Goal: Communication & Community: Share content

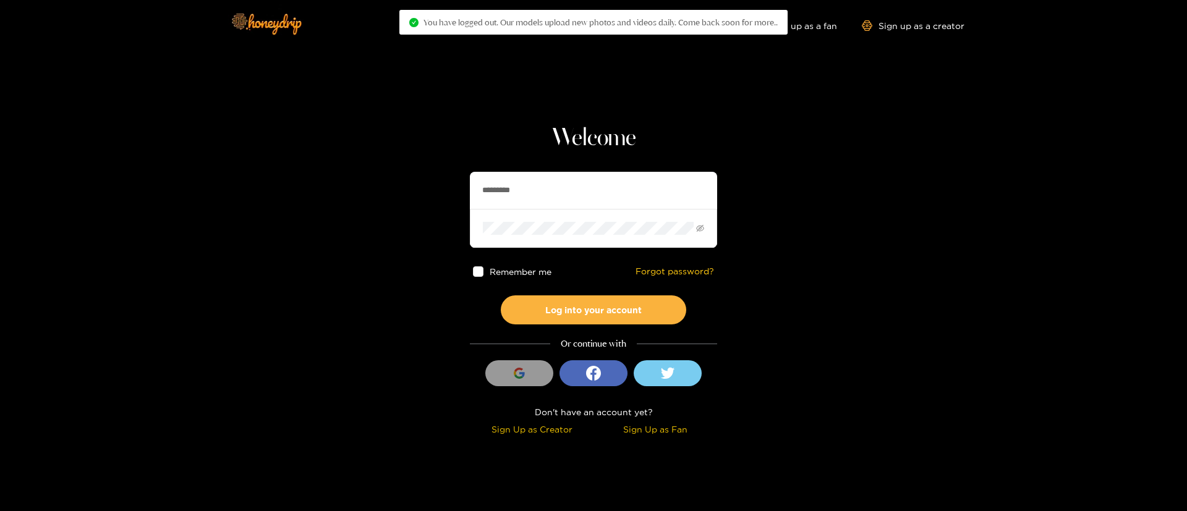
click at [555, 191] on input "*********" at bounding box center [593, 190] width 247 height 37
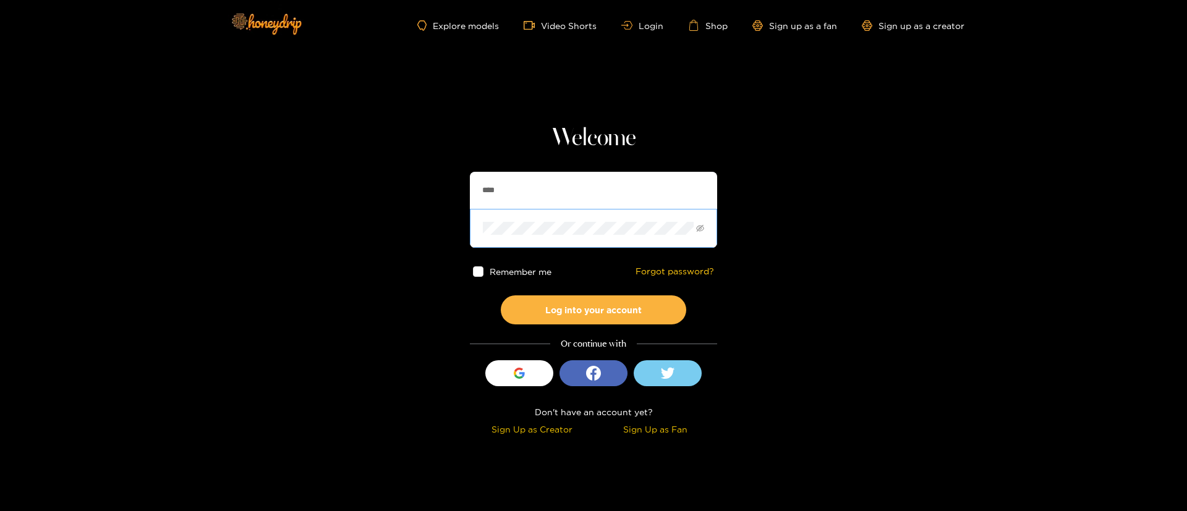
type input "********"
click at [617, 306] on button "Log into your account" at bounding box center [594, 310] width 186 height 29
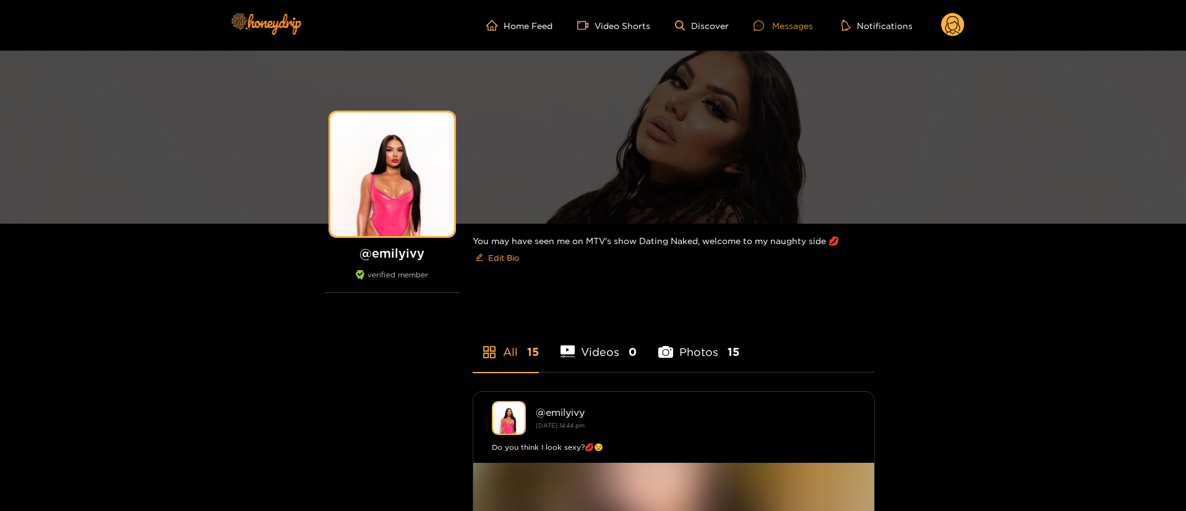
click at [790, 25] on div "Messages" at bounding box center [782, 26] width 59 height 14
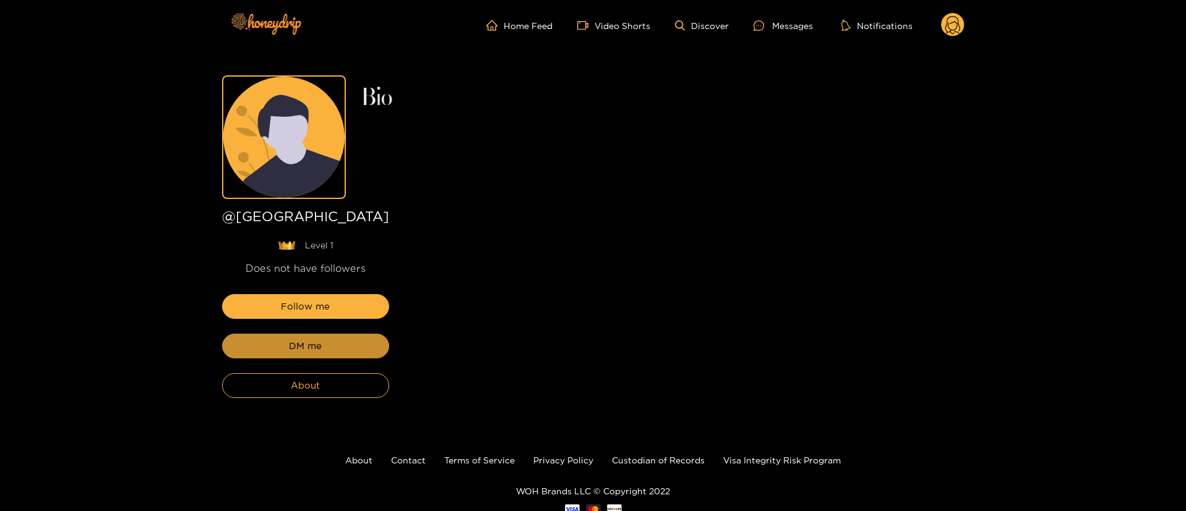
click at [270, 335] on button "DM me" at bounding box center [305, 346] width 167 height 25
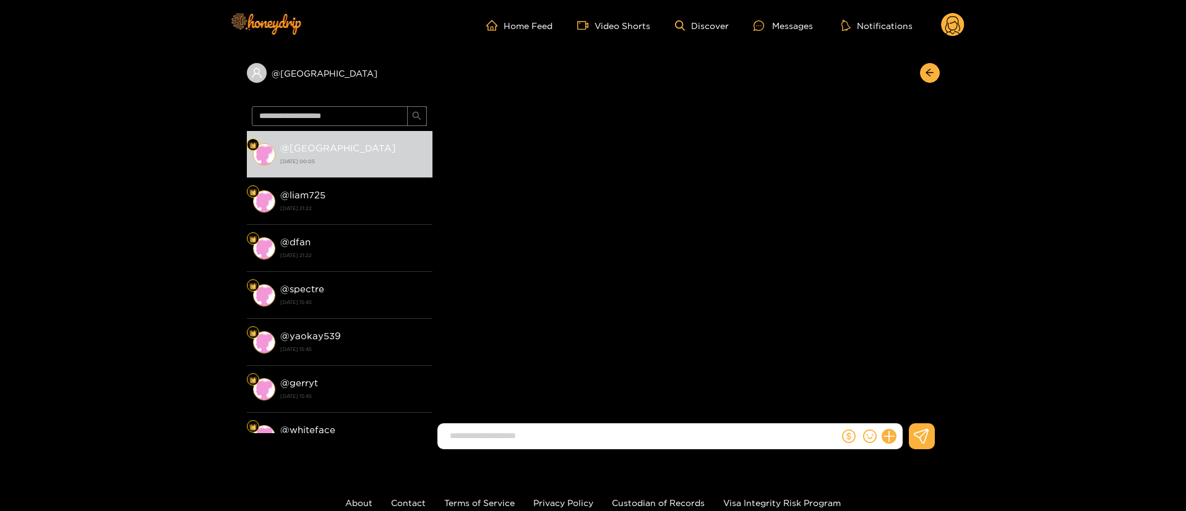
click at [891, 428] on div at bounding box center [870, 437] width 63 height 26
click at [886, 433] on icon at bounding box center [888, 437] width 14 height 14
click at [924, 411] on button at bounding box center [911, 407] width 43 height 28
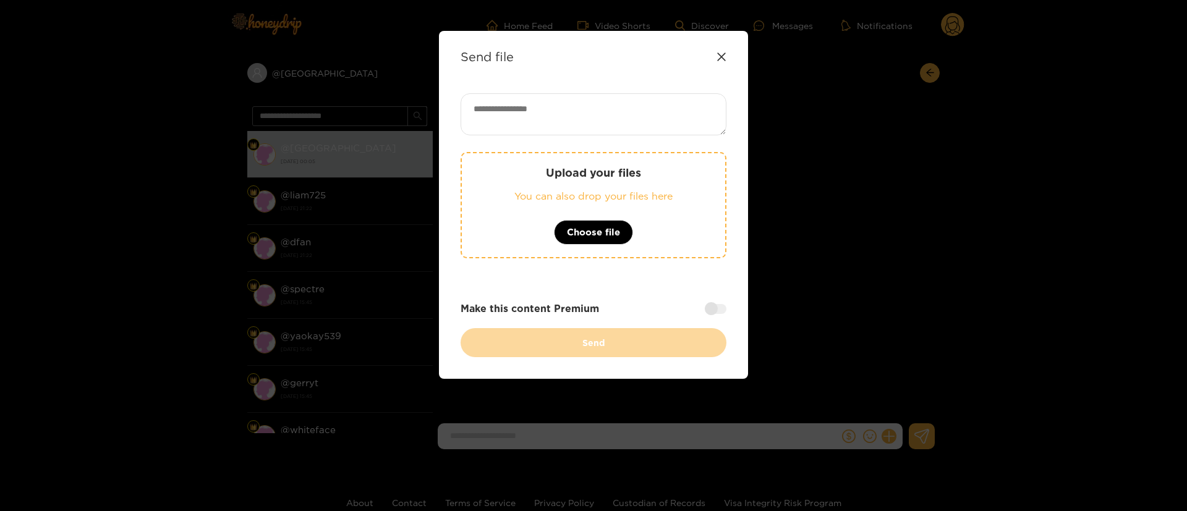
paste textarea "**********"
click at [591, 109] on textarea at bounding box center [594, 114] width 266 height 42
type textarea "**********"
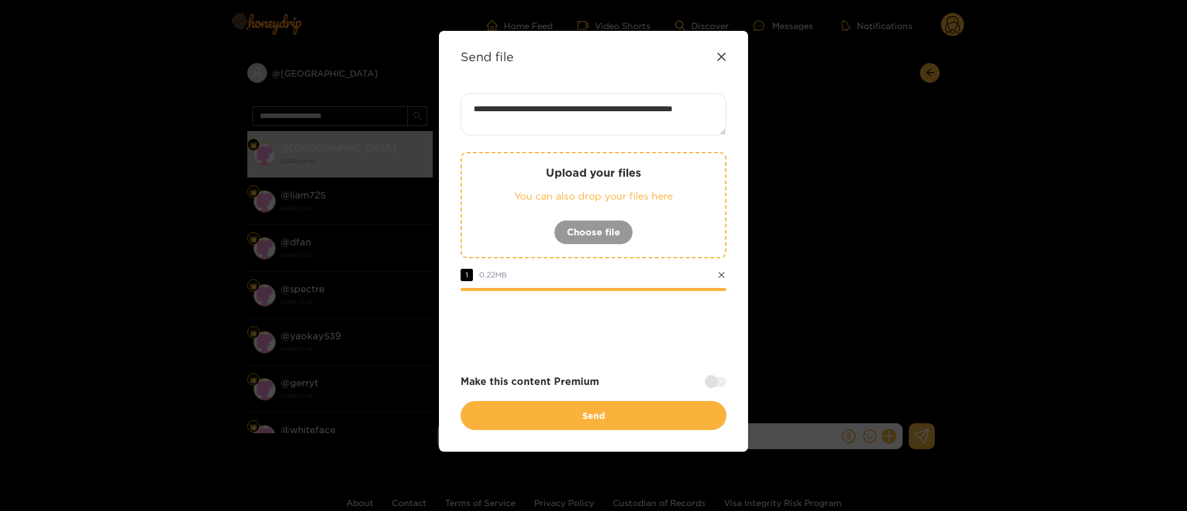
click at [684, 341] on div at bounding box center [594, 325] width 266 height 49
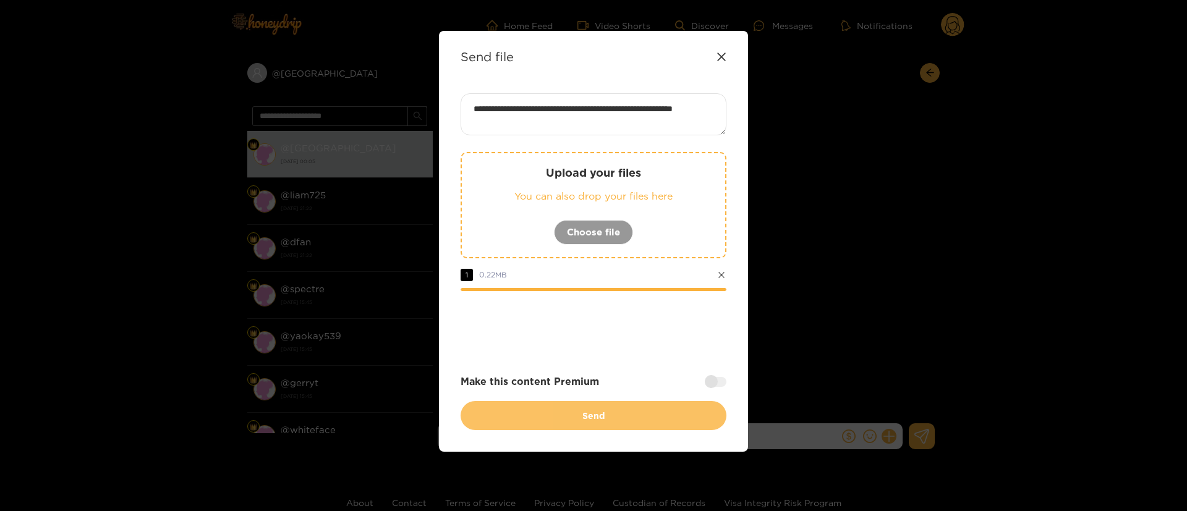
click at [608, 415] on button "Send" at bounding box center [594, 415] width 266 height 29
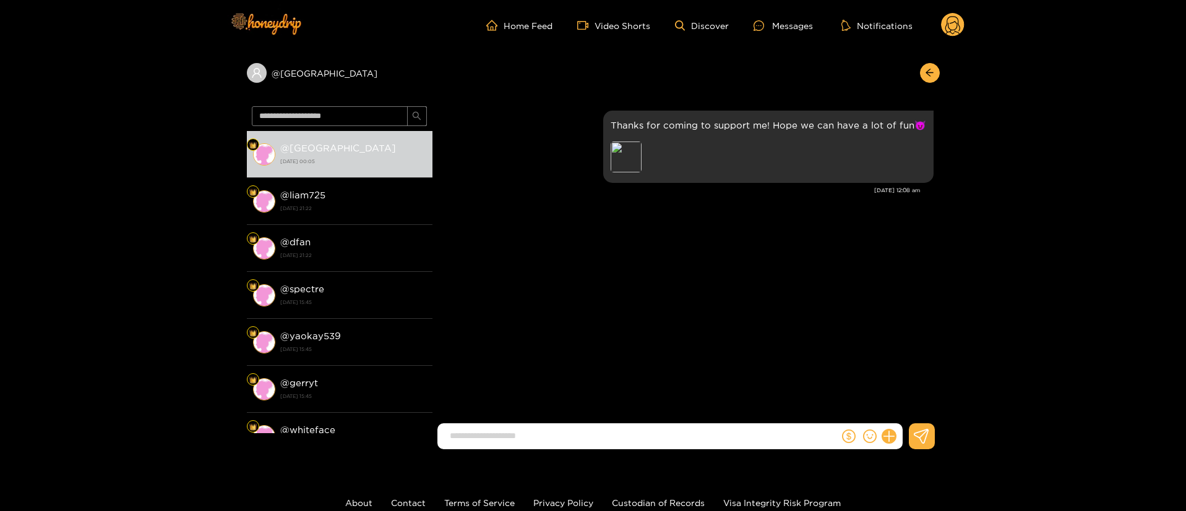
click at [960, 38] on div "Home Feed Video Shorts Discover Messages Notifications 0" at bounding box center [593, 25] width 742 height 51
click at [946, 33] on icon at bounding box center [952, 27] width 15 height 22
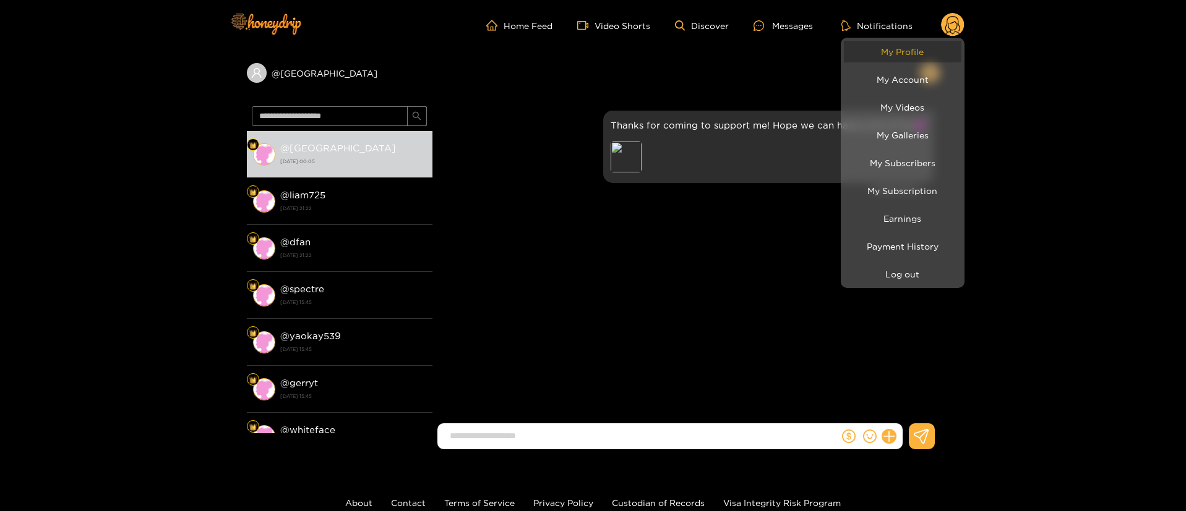
click at [884, 54] on link "My Profile" at bounding box center [903, 52] width 118 height 22
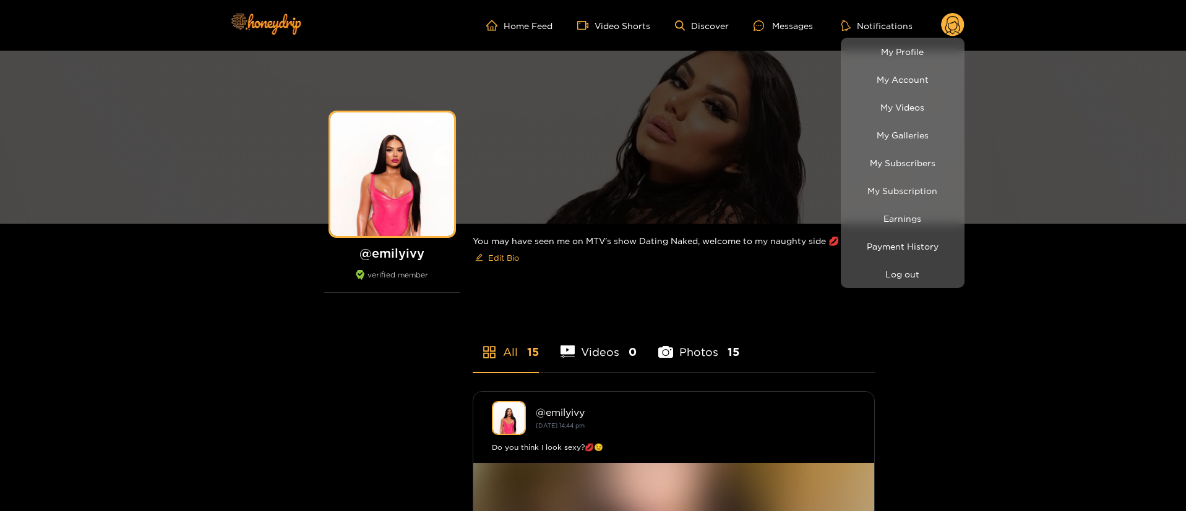
click at [777, 17] on div at bounding box center [593, 255] width 1186 height 511
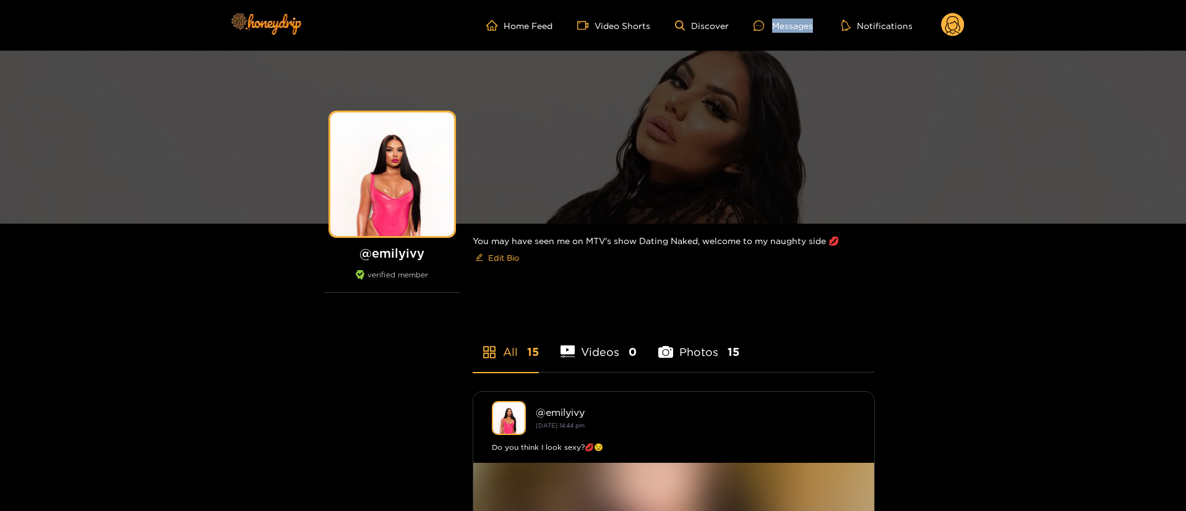
click at [777, 17] on ul "Home Feed Video Shorts Discover Messages Notifications" at bounding box center [725, 25] width 478 height 25
click at [786, 20] on div "Messages" at bounding box center [782, 26] width 59 height 14
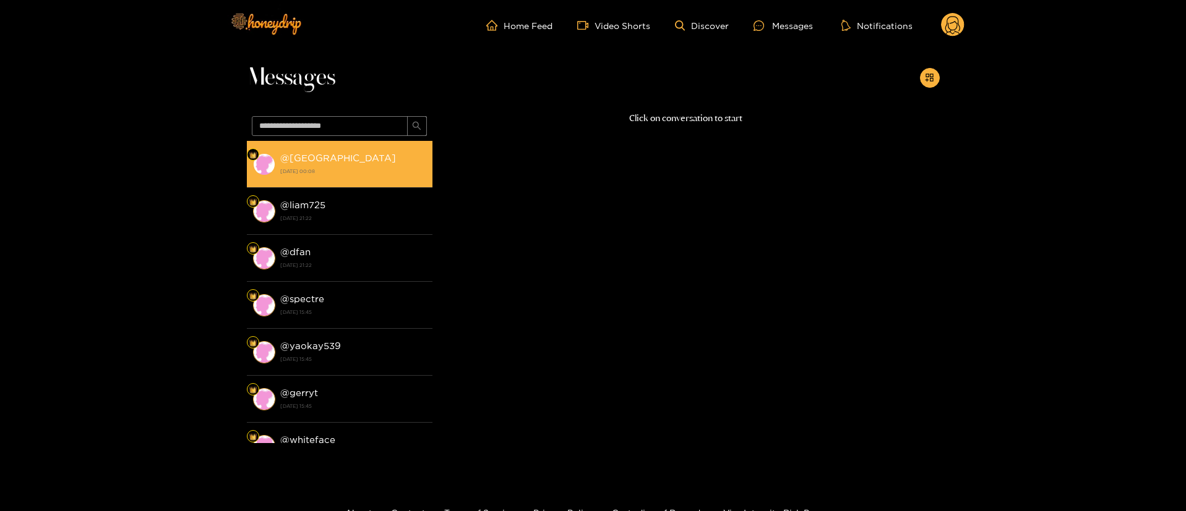
click at [375, 176] on strong "24 September 2025 00:08" at bounding box center [353, 171] width 146 height 11
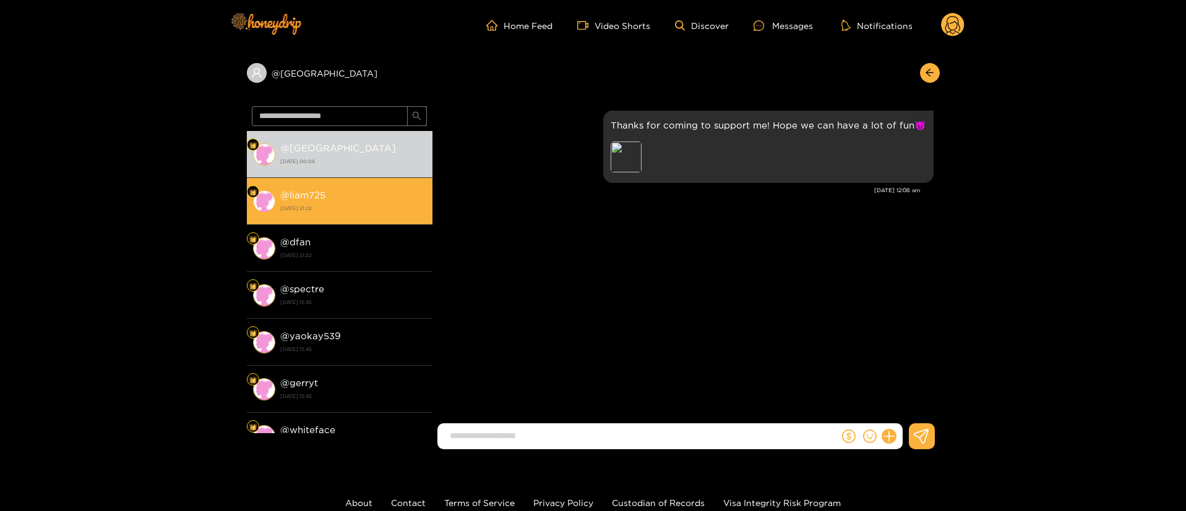
click at [377, 215] on div "@ liam725 23 September 2025 21:22" at bounding box center [353, 201] width 146 height 28
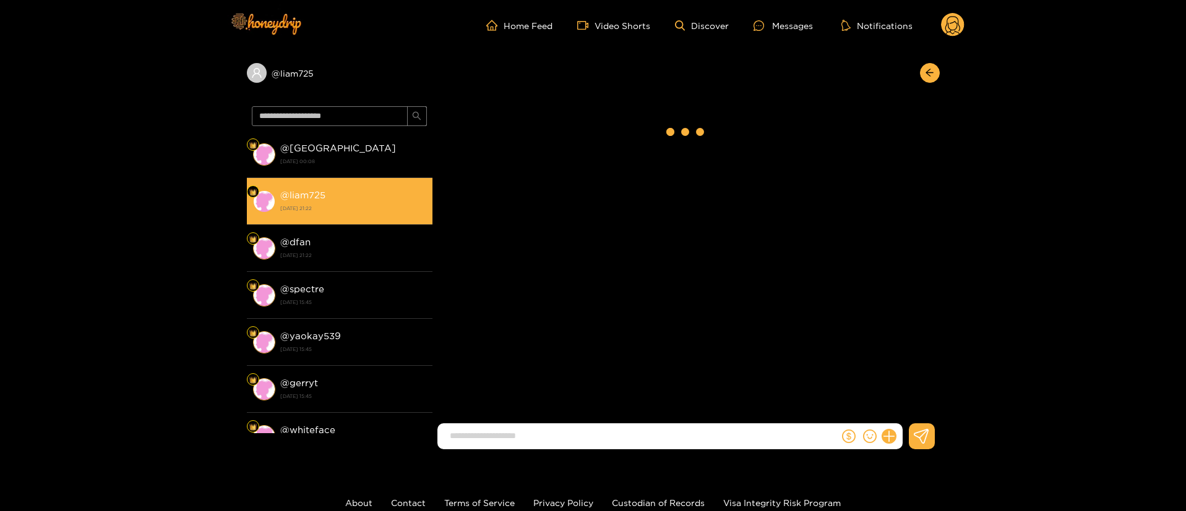
scroll to position [1935, 0]
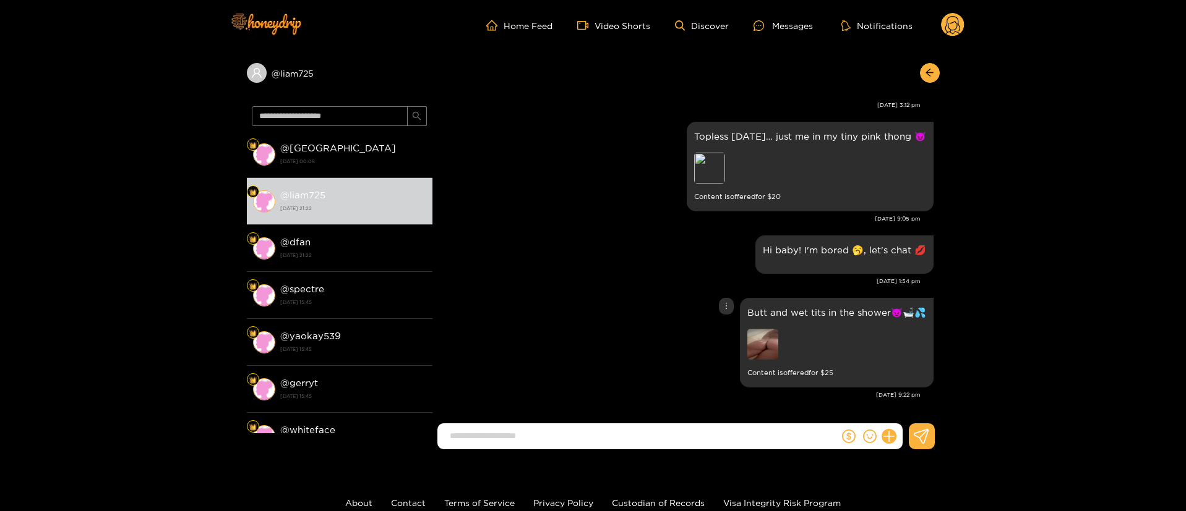
click at [790, 312] on p "Butt and wet tits in the shower😈🛁💦" at bounding box center [836, 313] width 179 height 14
click at [789, 312] on p "Butt and wet tits in the shower😈🛁💦" at bounding box center [836, 313] width 179 height 14
copy p "Butt and wet tits in the shower😈🛁💦"
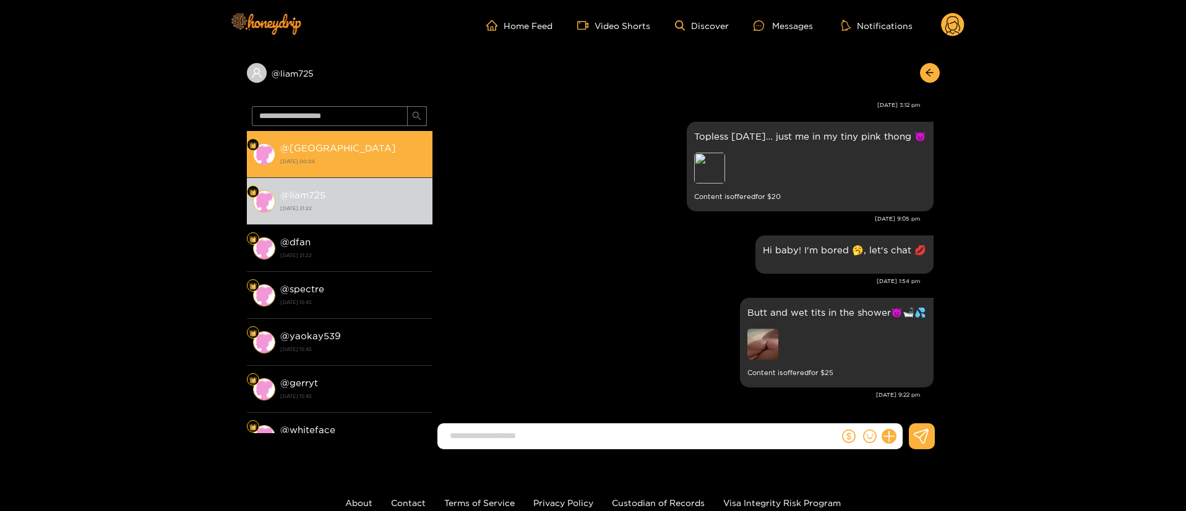
click at [348, 163] on strong "24 September 2025 00:08" at bounding box center [353, 161] width 146 height 11
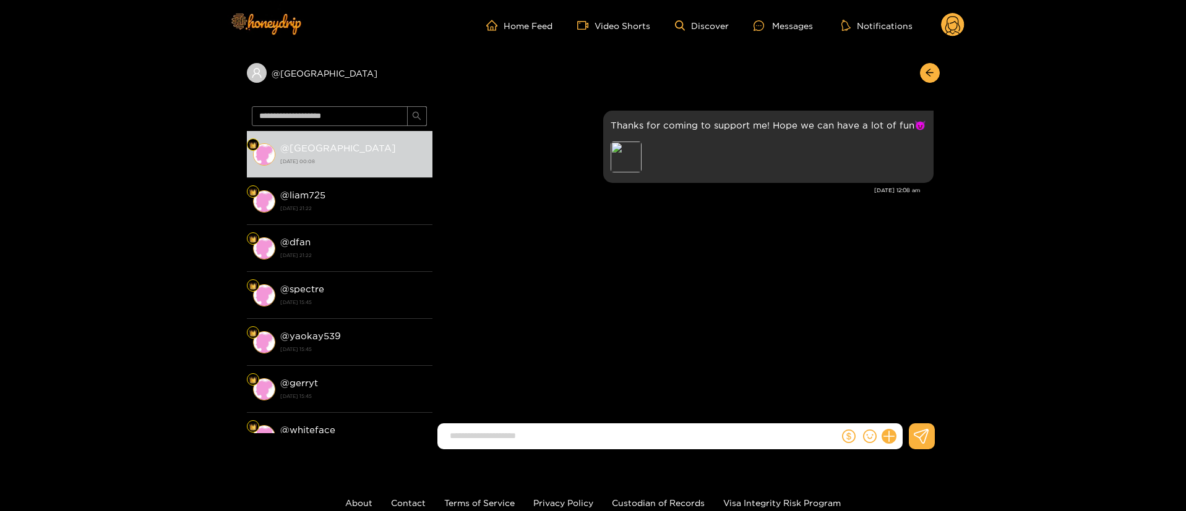
click at [896, 447] on div at bounding box center [870, 437] width 63 height 26
click at [886, 421] on div "Fulvio Jacob Thanks for coming to support me! Hope we can have a lot of fun😈 Pr…" at bounding box center [685, 264] width 507 height 326
click at [893, 440] on button at bounding box center [888, 436] width 21 height 21
click at [911, 404] on icon at bounding box center [911, 406] width 12 height 12
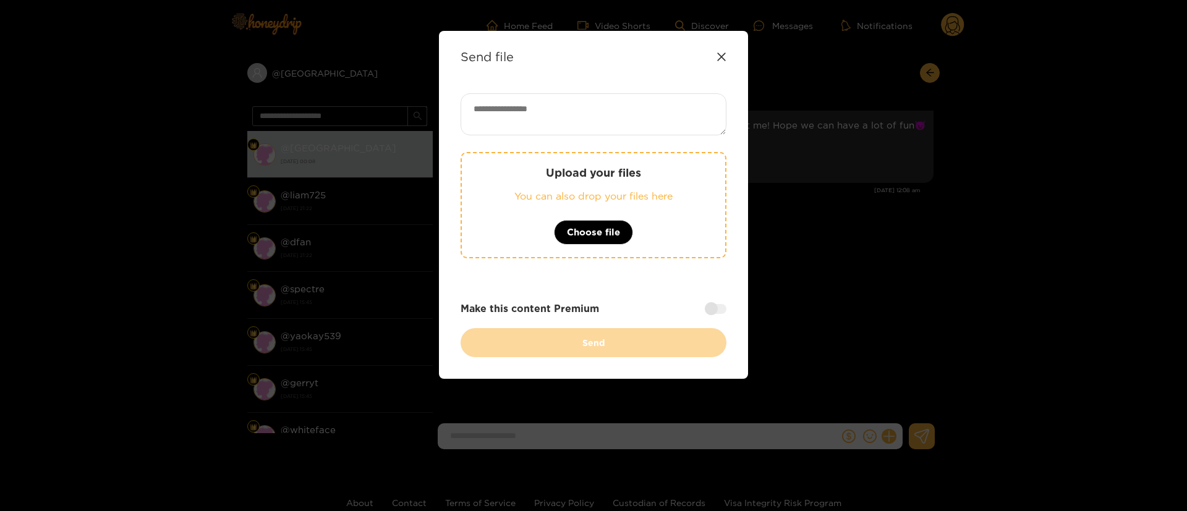
click at [614, 124] on textarea at bounding box center [594, 114] width 266 height 42
paste textarea "**********"
type textarea "**********"
click at [581, 231] on span "Choose file" at bounding box center [593, 232] width 53 height 15
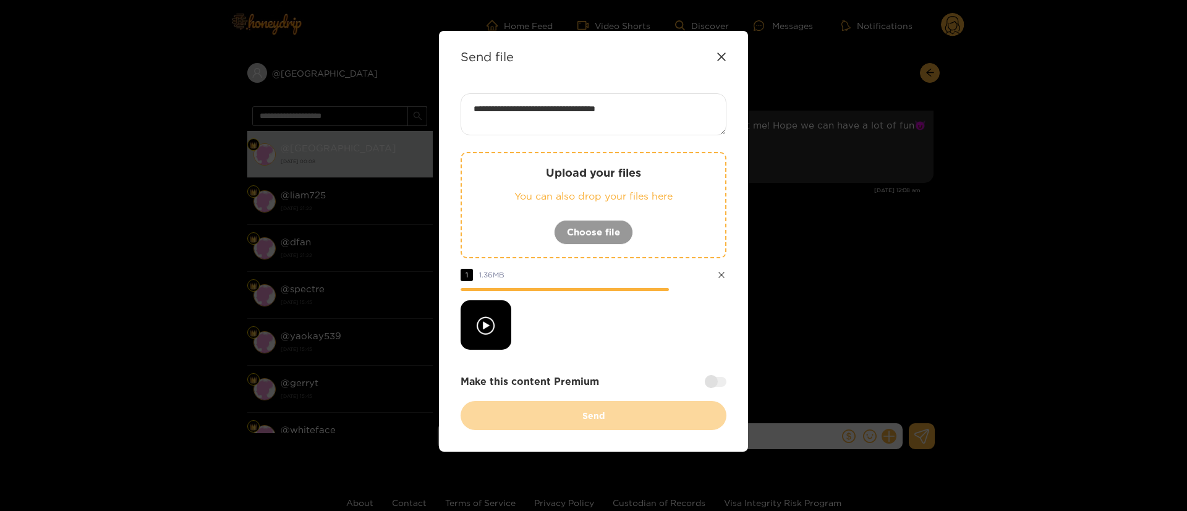
click at [717, 379] on div at bounding box center [716, 382] width 22 height 10
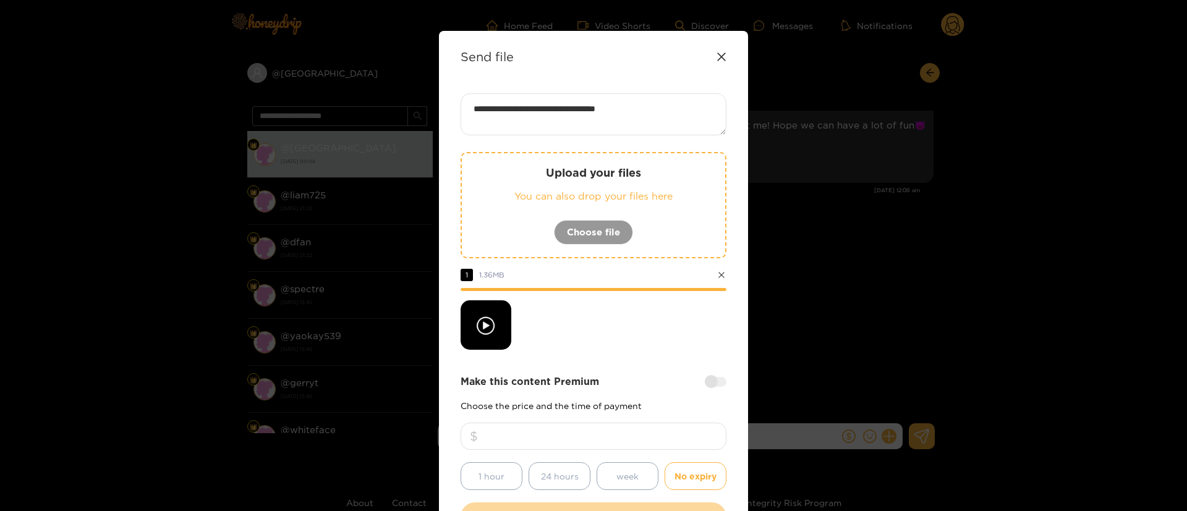
click at [670, 432] on input "number" at bounding box center [594, 436] width 266 height 27
type input "**"
click at [649, 399] on div "Make this content Premium Choose the price and the time of payment ** 1 hour 24…" at bounding box center [594, 433] width 266 height 116
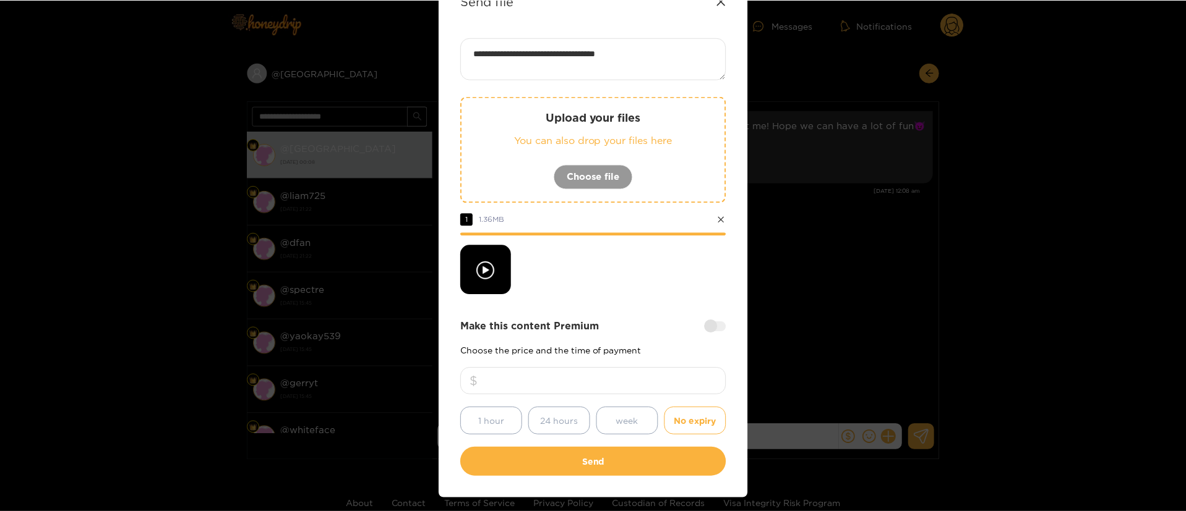
scroll to position [92, 0]
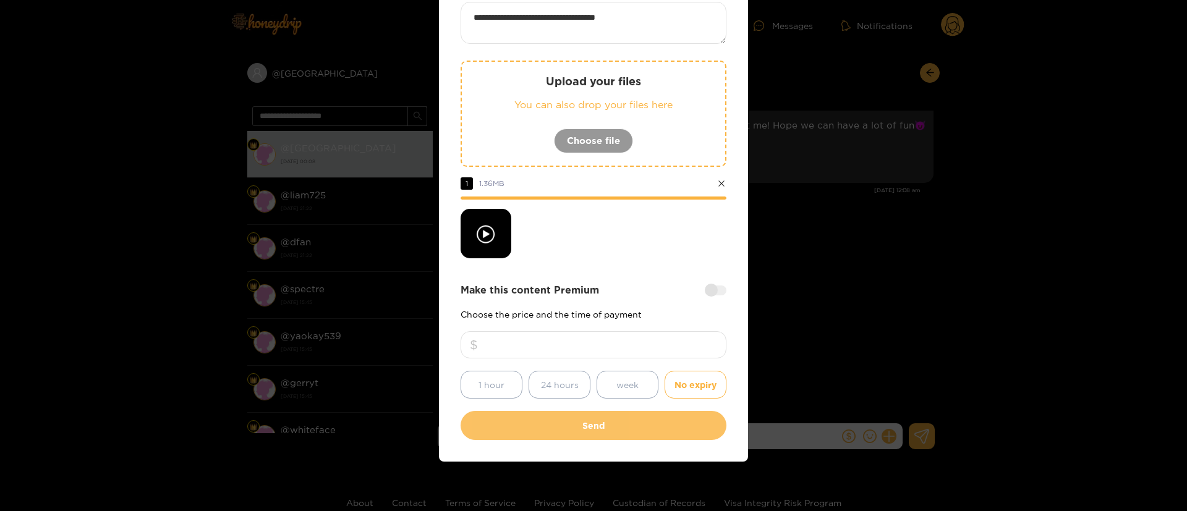
click at [609, 414] on button "Send" at bounding box center [594, 425] width 266 height 29
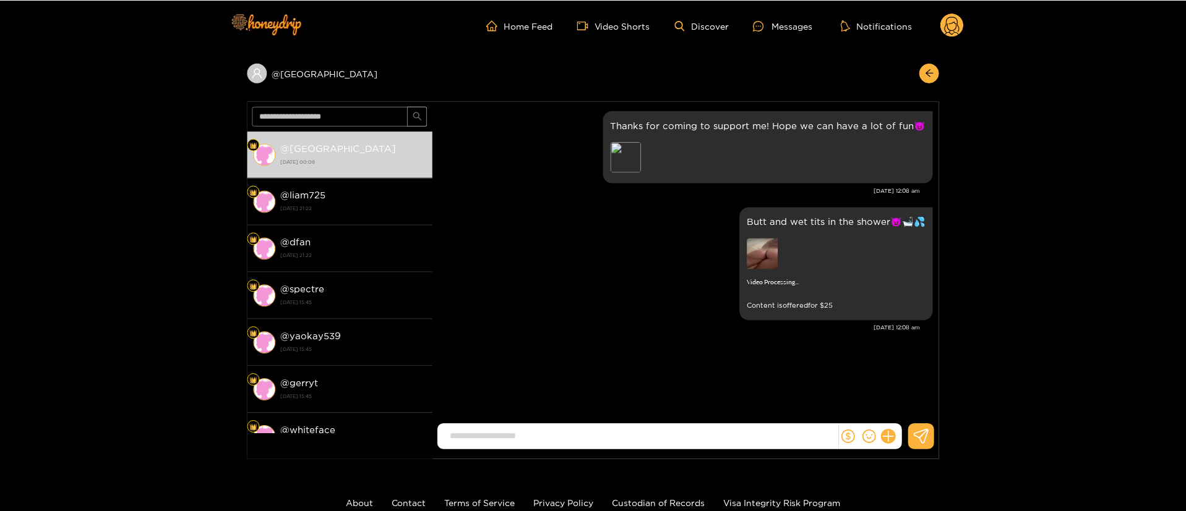
scroll to position [0, 0]
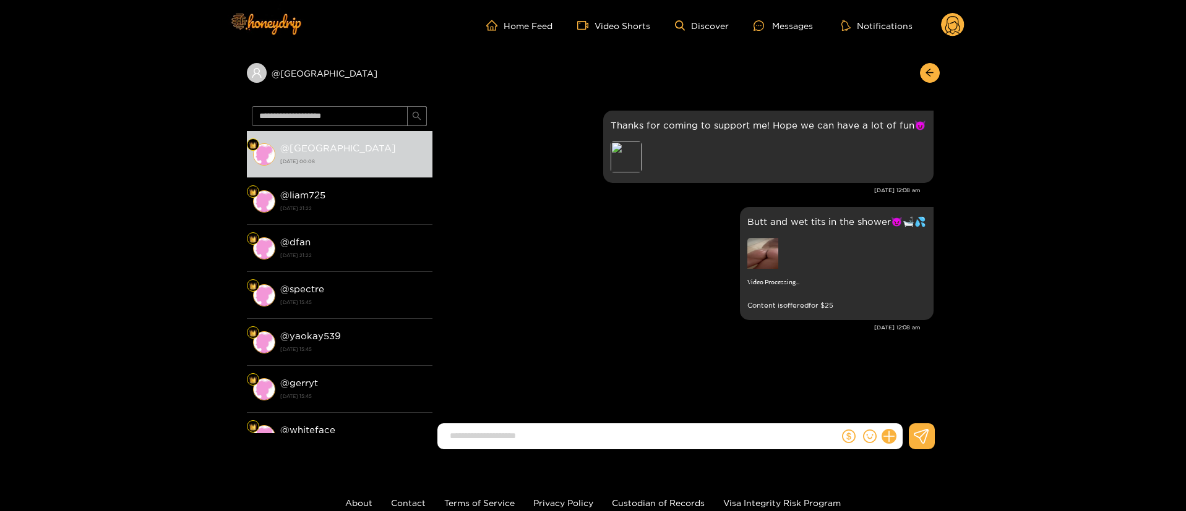
click at [949, 30] on circle at bounding box center [953, 25] width 24 height 24
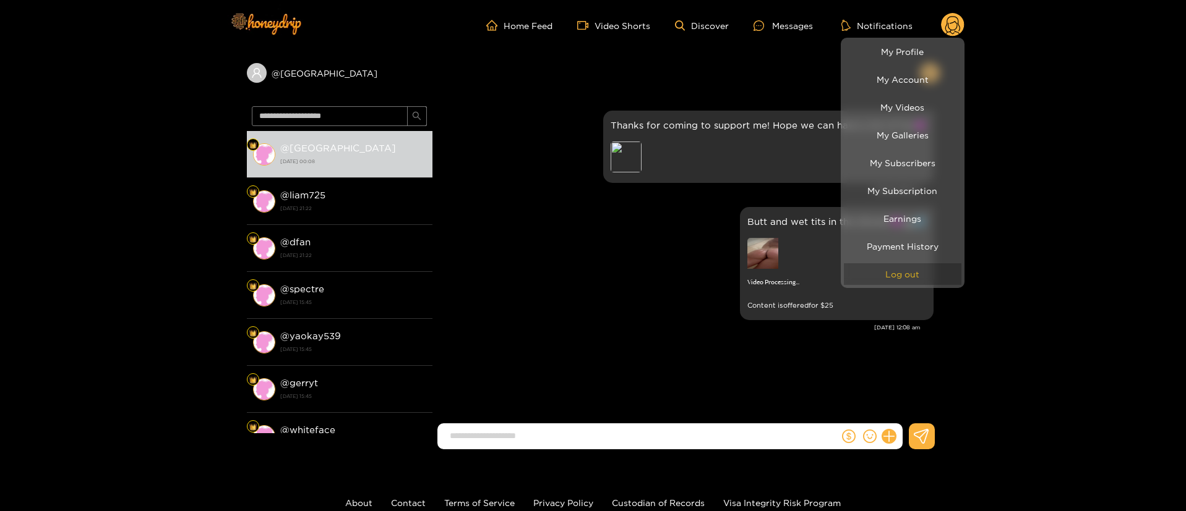
click at [935, 272] on button "Log out" at bounding box center [903, 274] width 118 height 22
